Goal: Book appointment/travel/reservation

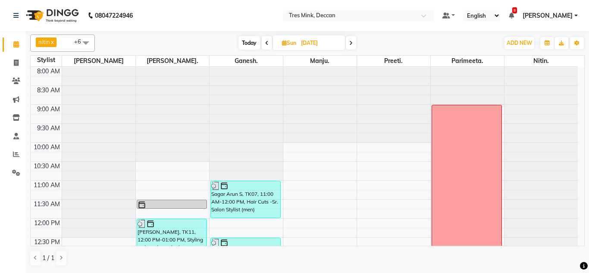
scroll to position [302, 0]
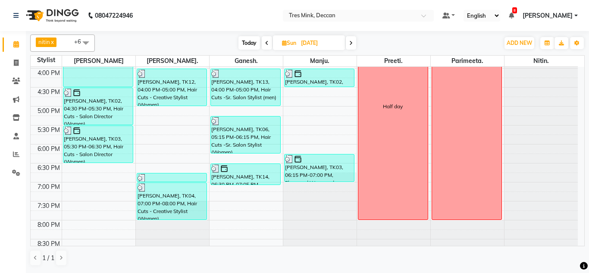
click at [249, 46] on span "Today" at bounding box center [250, 42] width 22 height 13
type input "[DATE]"
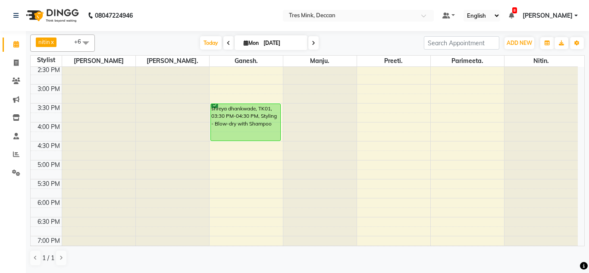
scroll to position [233, 0]
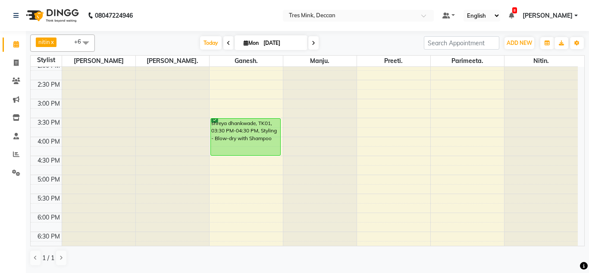
click at [232, 100] on div "8:00 AM 8:30 AM 9:00 AM 9:30 AM 10:00 AM 10:30 AM 11:00 AM 11:30 AM 12:00 PM 12…" at bounding box center [305, 79] width 548 height 493
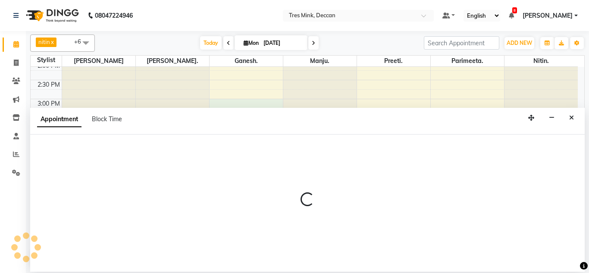
select select "59501"
select select "900"
select select "tentative"
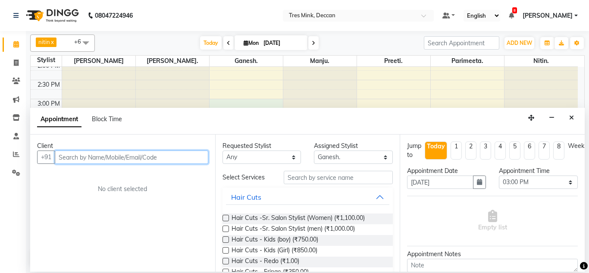
click at [158, 157] on input "text" at bounding box center [132, 157] width 154 height 13
type input "8600158521"
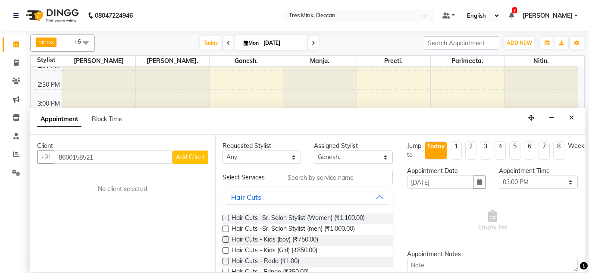
click at [180, 155] on span "Add Client" at bounding box center [190, 157] width 29 height 8
select select "22"
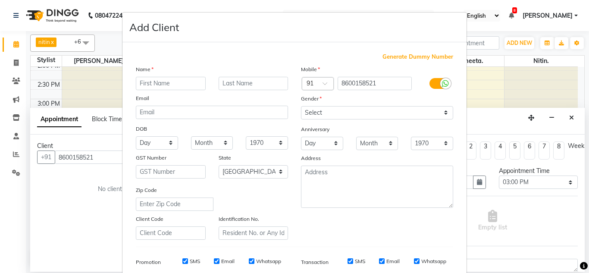
click at [176, 87] on input "text" at bounding box center [171, 83] width 70 height 13
click at [140, 83] on input "bhakti" at bounding box center [171, 83] width 70 height 13
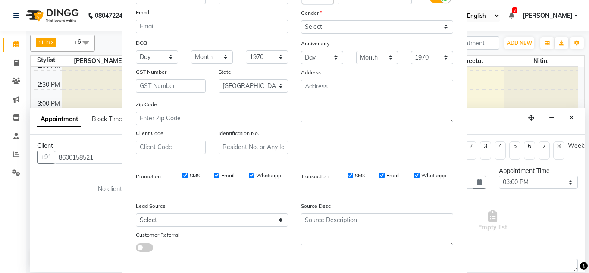
scroll to position [86, 0]
type input "Bhakti"
click at [150, 217] on select "Select Walk-in Referral Internet Friend Word of Mouth Advertisement Facebook Ju…" at bounding box center [212, 219] width 152 height 13
select select "49142"
click at [136, 213] on select "Select Walk-in Referral Internet Friend Word of Mouth Advertisement Facebook Ju…" at bounding box center [212, 219] width 152 height 13
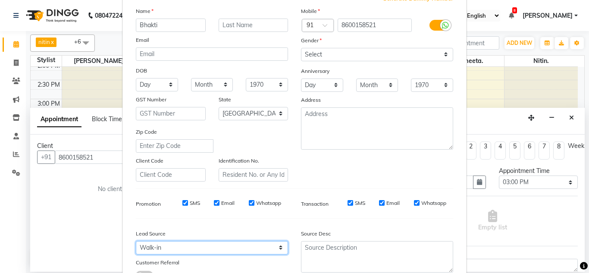
scroll to position [43, 0]
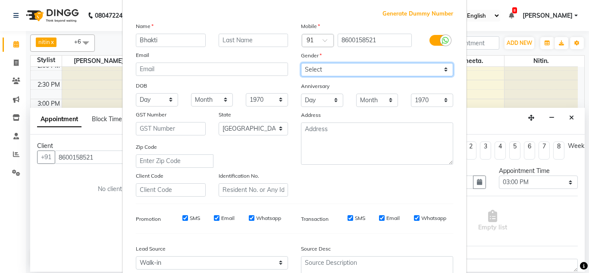
click at [319, 74] on select "Select [DEMOGRAPHIC_DATA] [DEMOGRAPHIC_DATA] Other Prefer Not To Say" at bounding box center [377, 69] width 152 height 13
select select "[DEMOGRAPHIC_DATA]"
click at [301, 63] on select "Select [DEMOGRAPHIC_DATA] [DEMOGRAPHIC_DATA] Other Prefer Not To Say" at bounding box center [377, 69] width 152 height 13
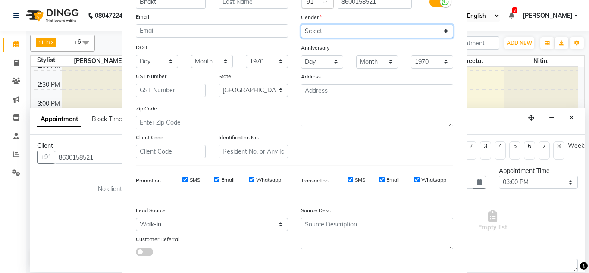
scroll to position [125, 0]
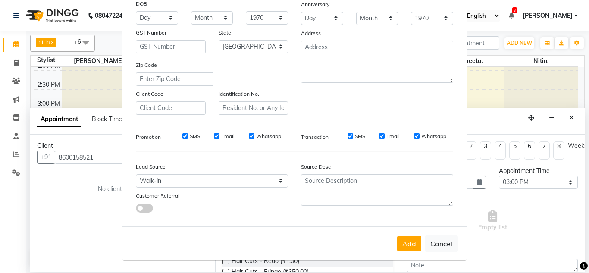
click at [402, 234] on div "Add Cancel" at bounding box center [295, 244] width 344 height 34
click at [402, 243] on button "Add" at bounding box center [409, 244] width 24 height 16
select select
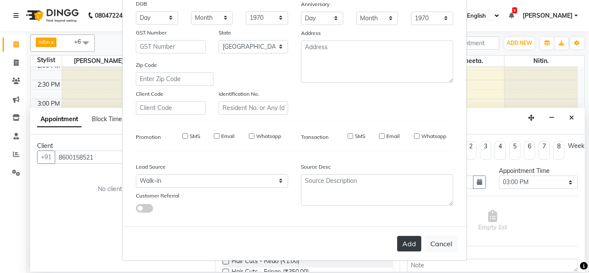
select select "null"
select select
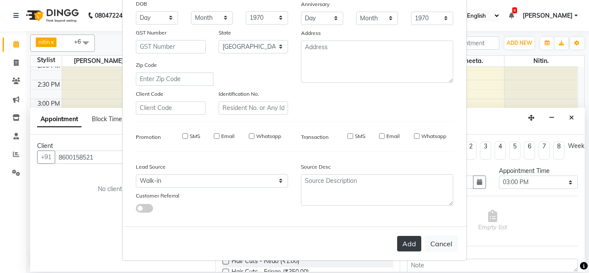
checkbox input "false"
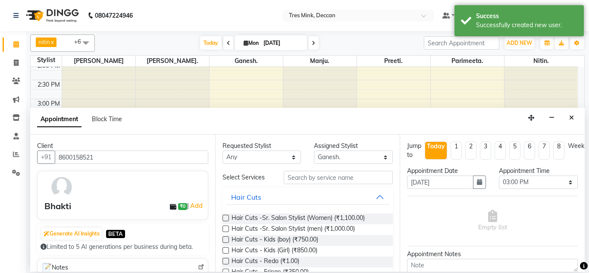
click at [224, 231] on label at bounding box center [226, 229] width 6 height 6
click at [224, 231] on input "checkbox" at bounding box center [226, 230] width 6 height 6
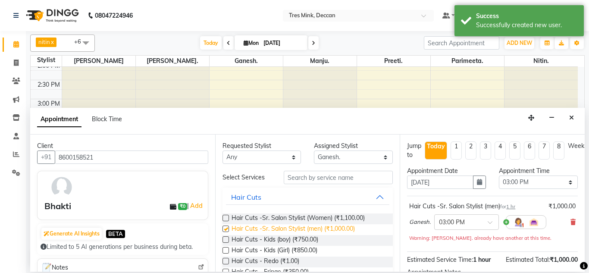
checkbox input "false"
click at [571, 223] on icon at bounding box center [573, 222] width 5 height 6
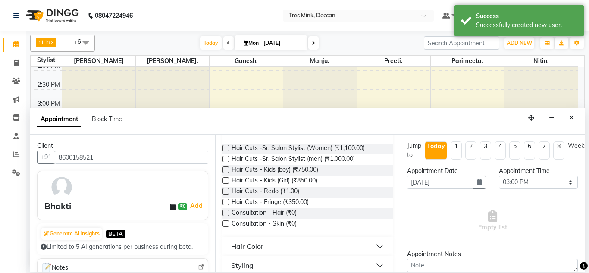
scroll to position [0, 0]
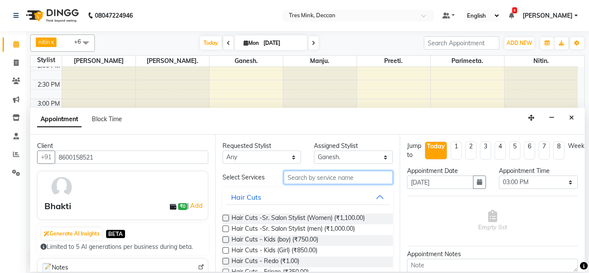
click at [310, 176] on input "text" at bounding box center [339, 177] width 110 height 13
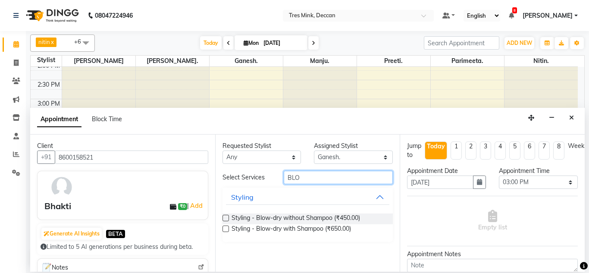
type input "BLO"
click at [226, 219] on label at bounding box center [226, 218] width 6 height 6
click at [226, 219] on input "checkbox" at bounding box center [226, 219] width 6 height 6
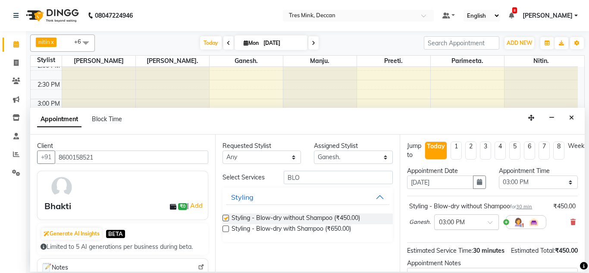
checkbox input "false"
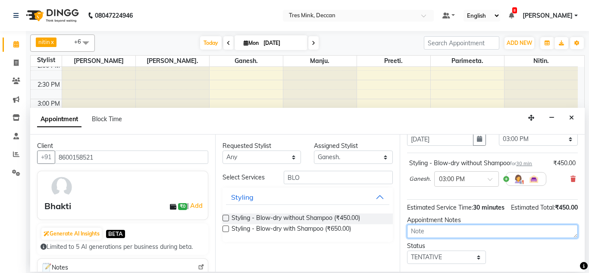
click at [418, 238] on textarea at bounding box center [492, 231] width 171 height 13
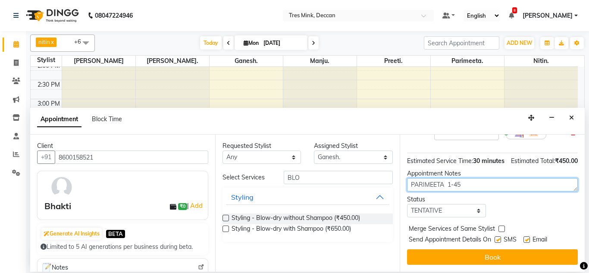
type textarea "PARIMEETA 1-45"
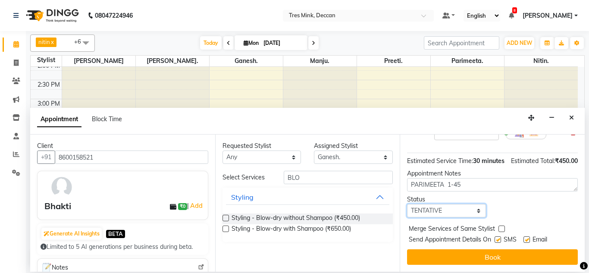
click at [425, 207] on select "Select TENTATIVE CONFIRM CHECK-IN UPCOMING" at bounding box center [446, 210] width 79 height 13
select select "confirm booking"
click at [407, 204] on select "Select TENTATIVE CONFIRM CHECK-IN UPCOMING" at bounding box center [446, 210] width 79 height 13
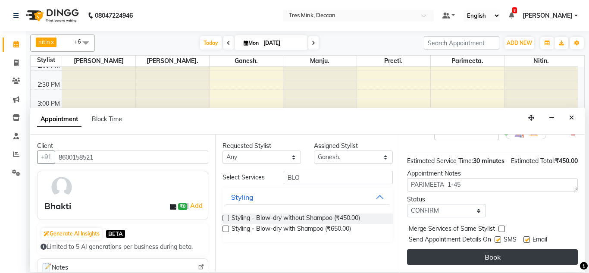
click at [430, 250] on button "Book" at bounding box center [492, 257] width 171 height 16
